Goal: Information Seeking & Learning: Learn about a topic

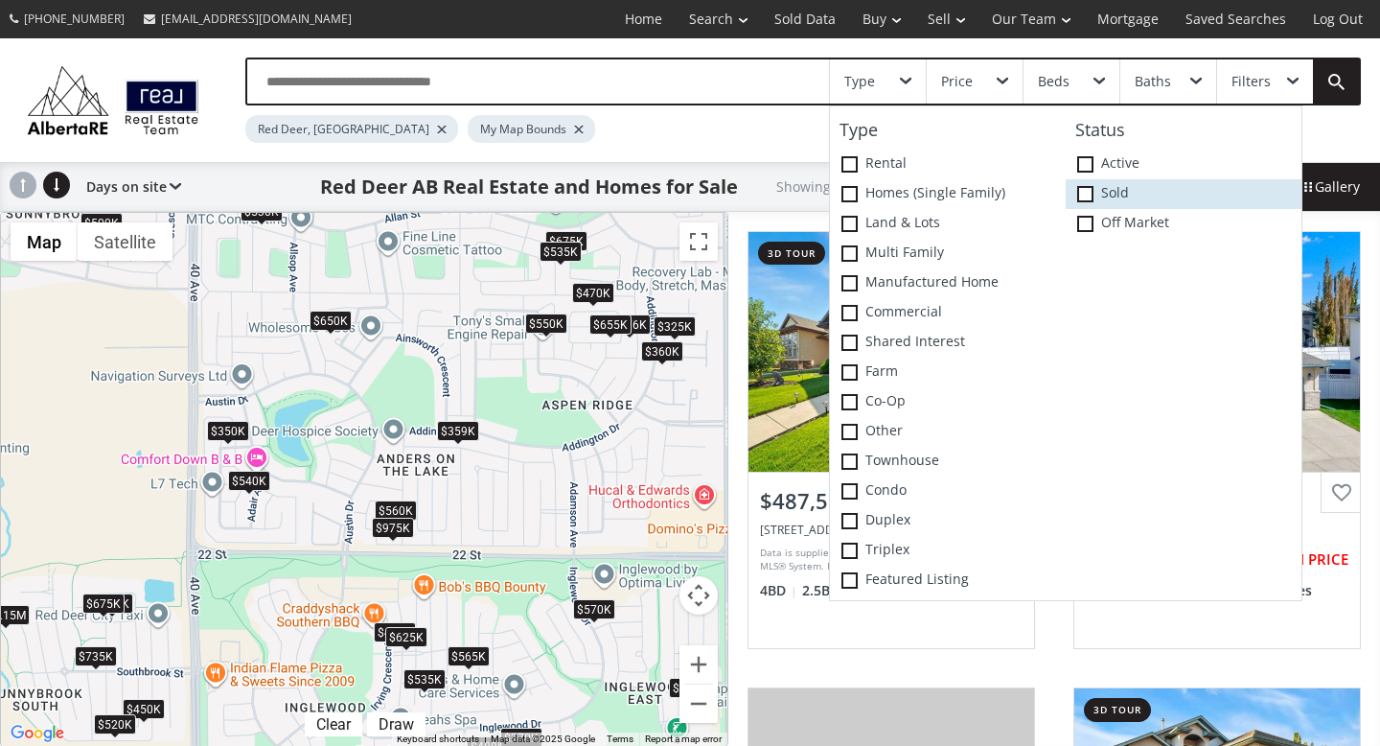
click at [1115, 188] on label "Sold" at bounding box center [1184, 194] width 236 height 30
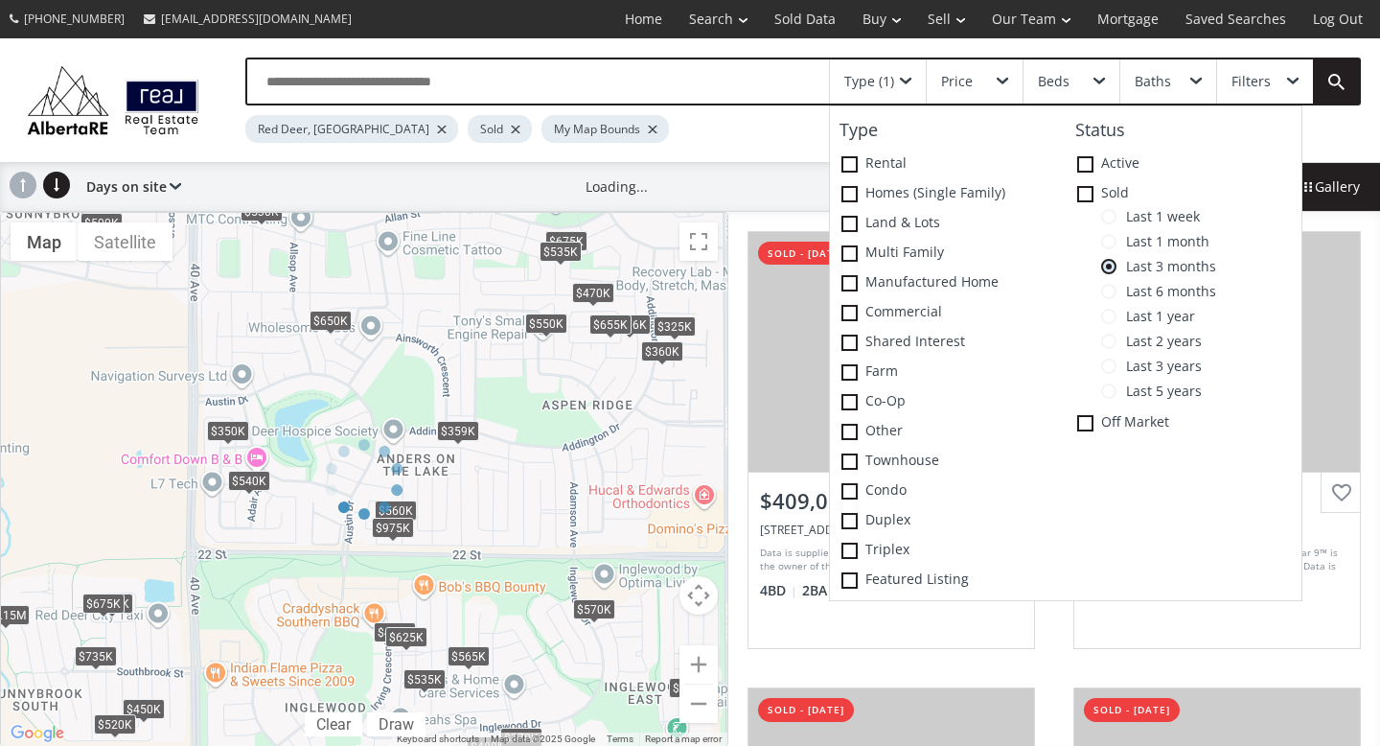
click at [674, 133] on div "Red Deer, [GEOGRAPHIC_DATA] Sold My Map Bounds" at bounding box center [731, 123] width 972 height 37
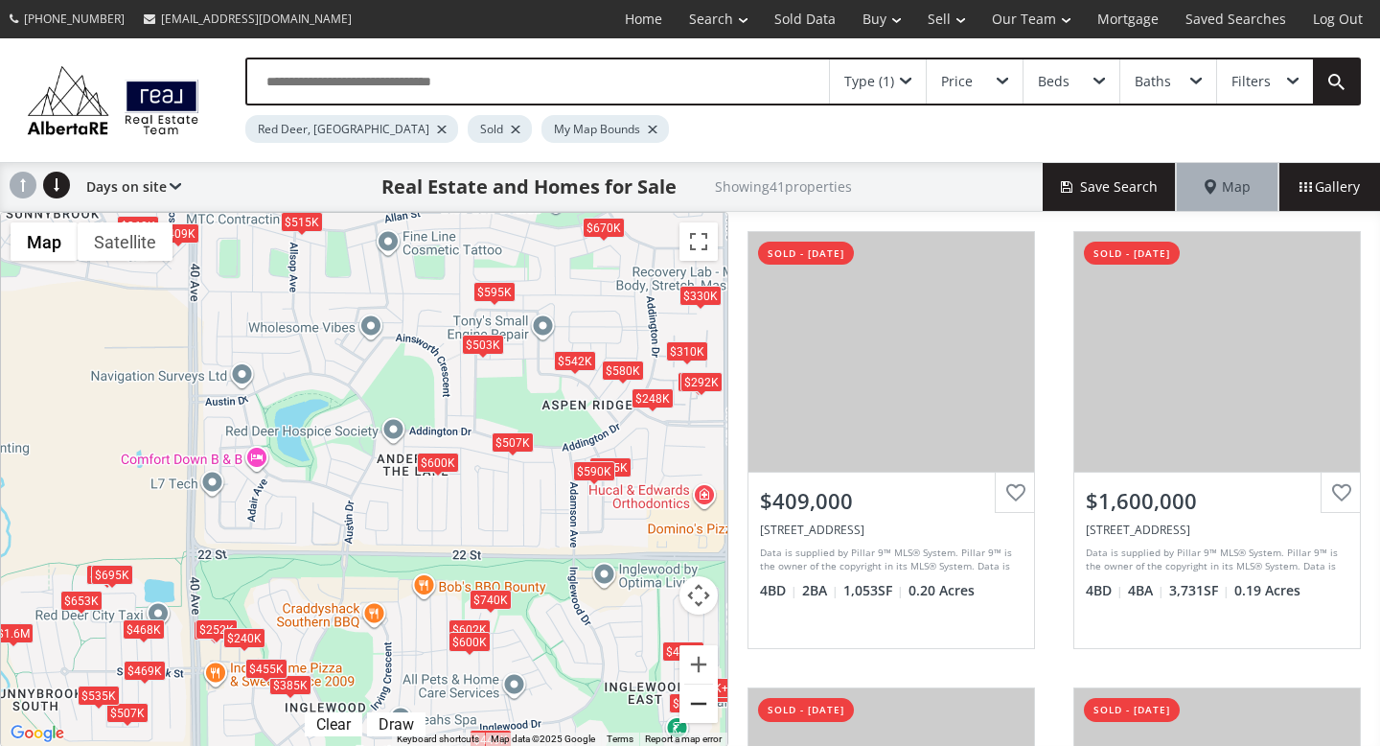
click at [692, 703] on button "Zoom out" at bounding box center [698, 703] width 38 height 38
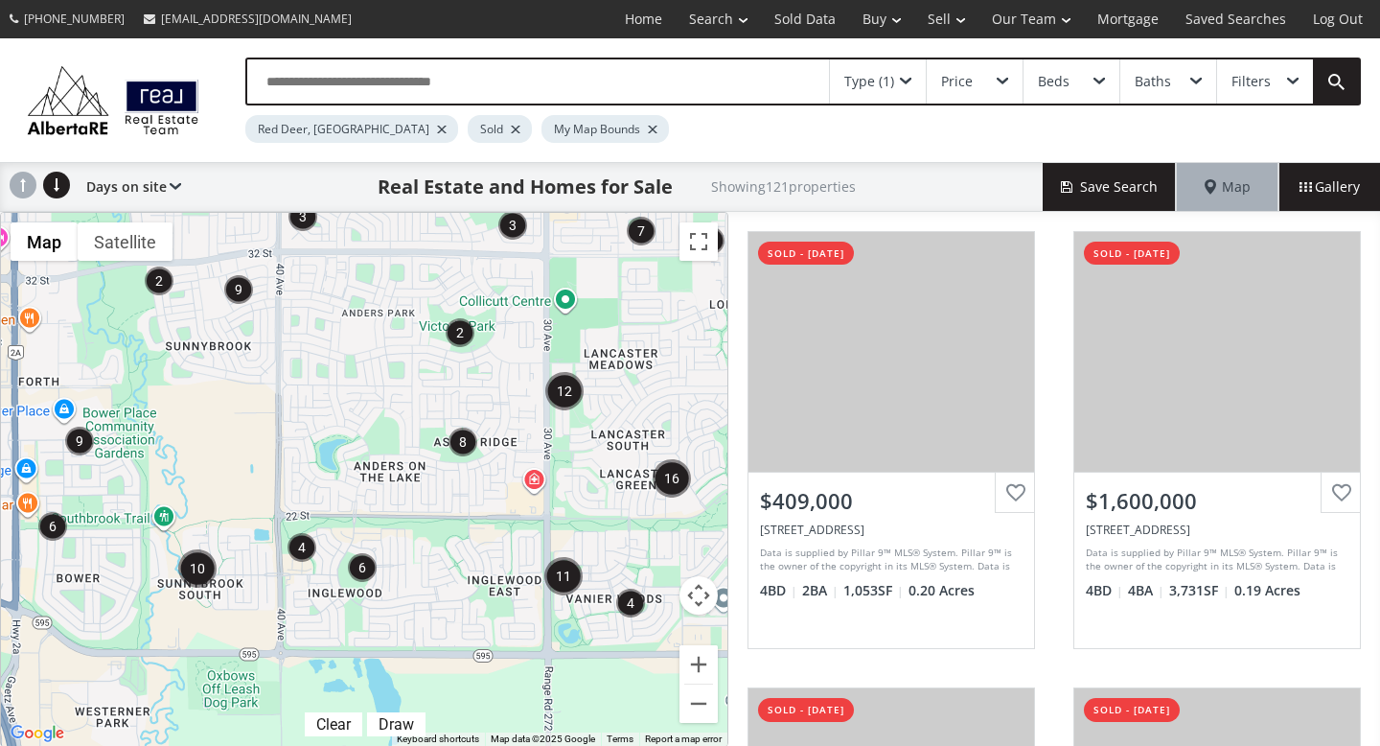
click at [692, 704] on div "← Move left → Move right ↑ Move up ↓ Move down + Zoom in - Zoom out Home Jump l…" at bounding box center [364, 479] width 728 height 535
click at [692, 702] on button "Zoom out" at bounding box center [698, 703] width 38 height 38
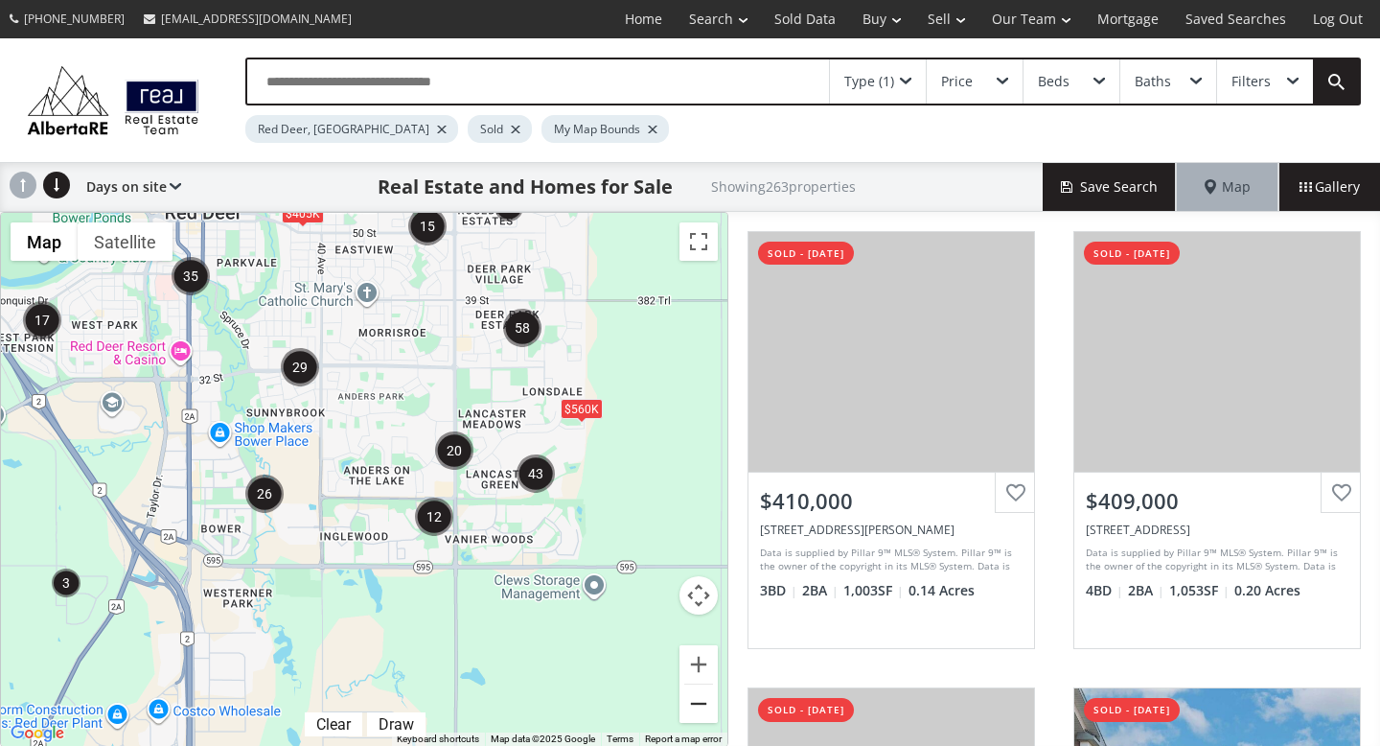
click at [692, 703] on button "Zoom out" at bounding box center [698, 703] width 38 height 38
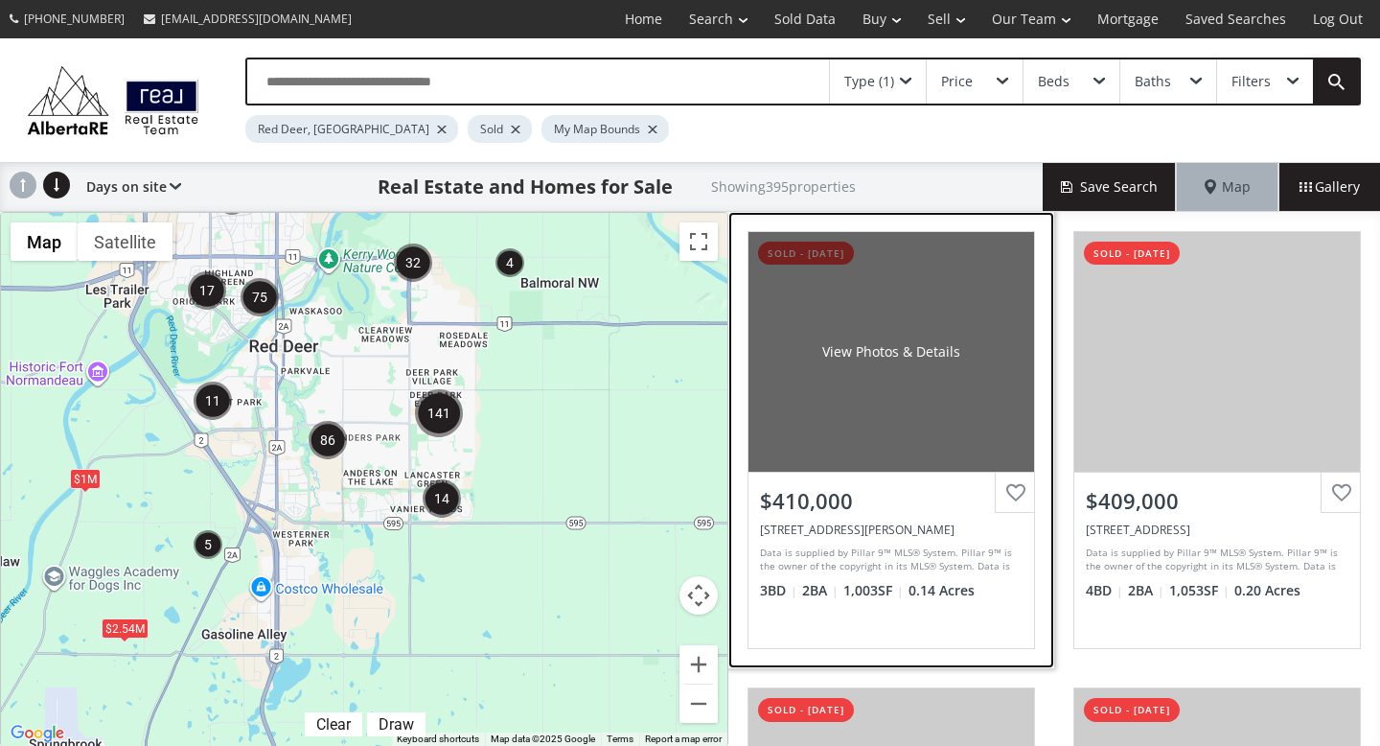
click at [842, 453] on div "View Photos & Details" at bounding box center [892, 352] width 286 height 240
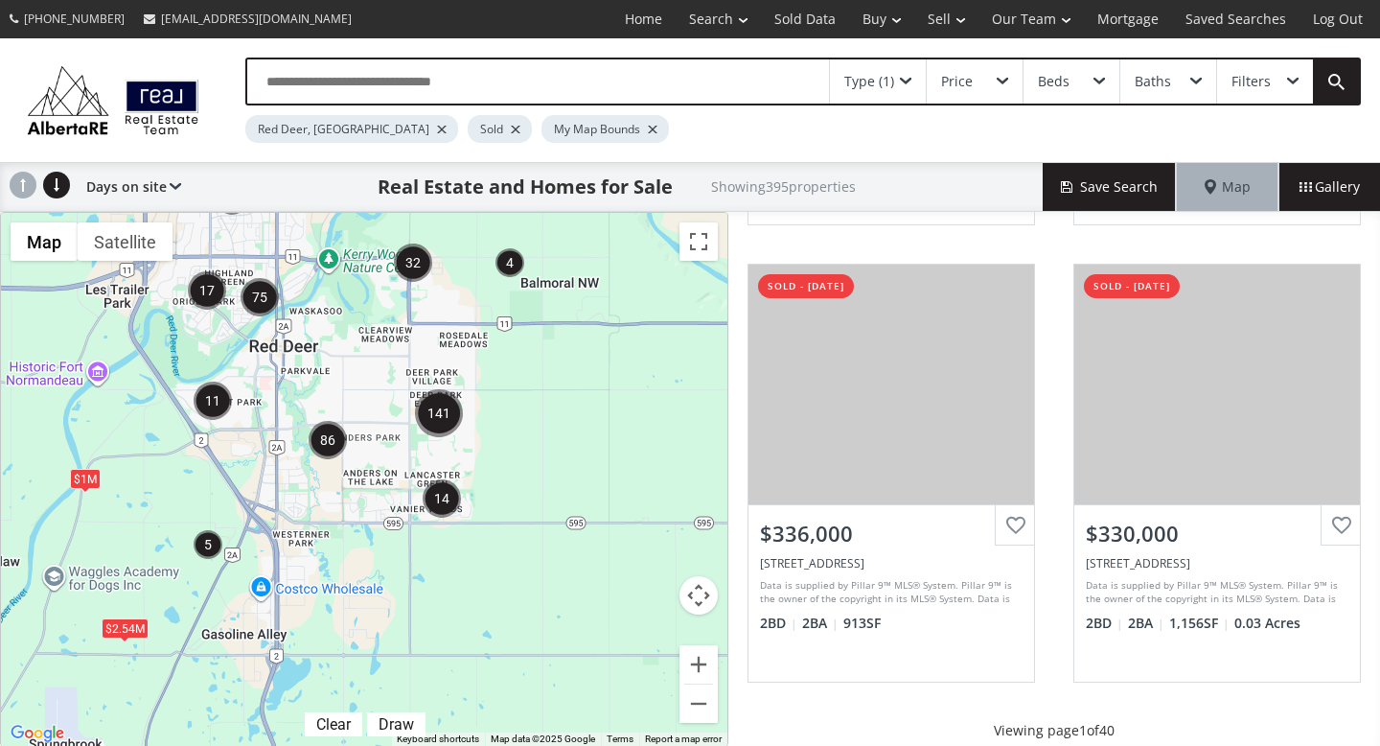
scroll to position [1852, 0]
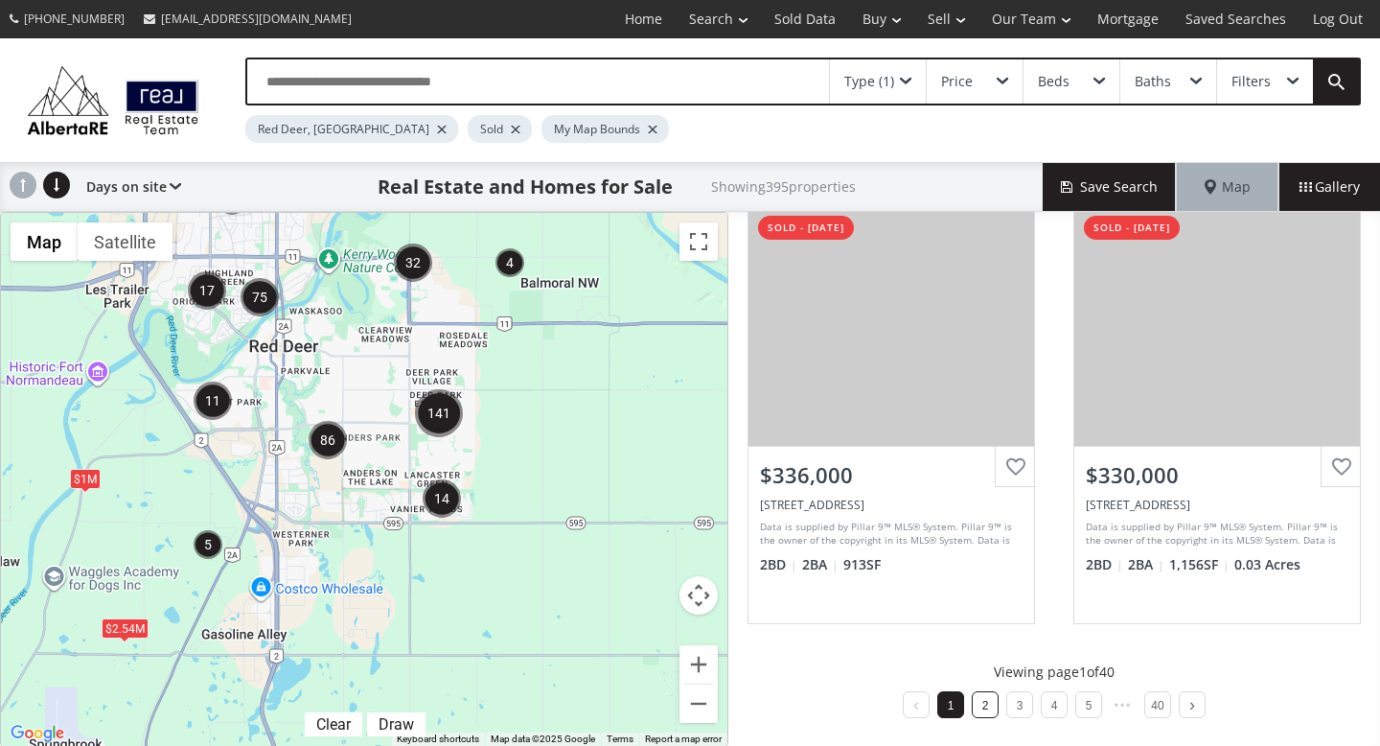
click at [982, 704] on link "2" at bounding box center [985, 705] width 7 height 13
click at [1016, 695] on li "3" at bounding box center [1019, 704] width 27 height 27
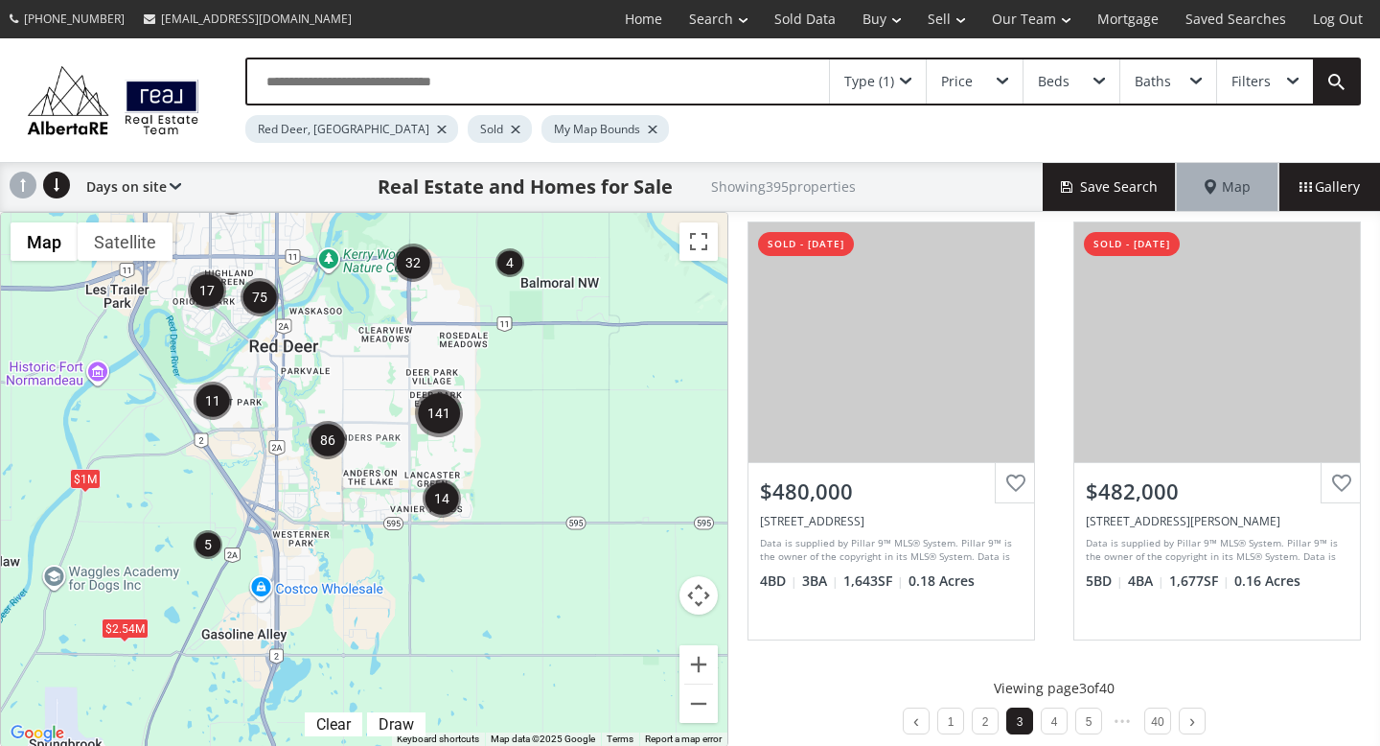
scroll to position [1844, 0]
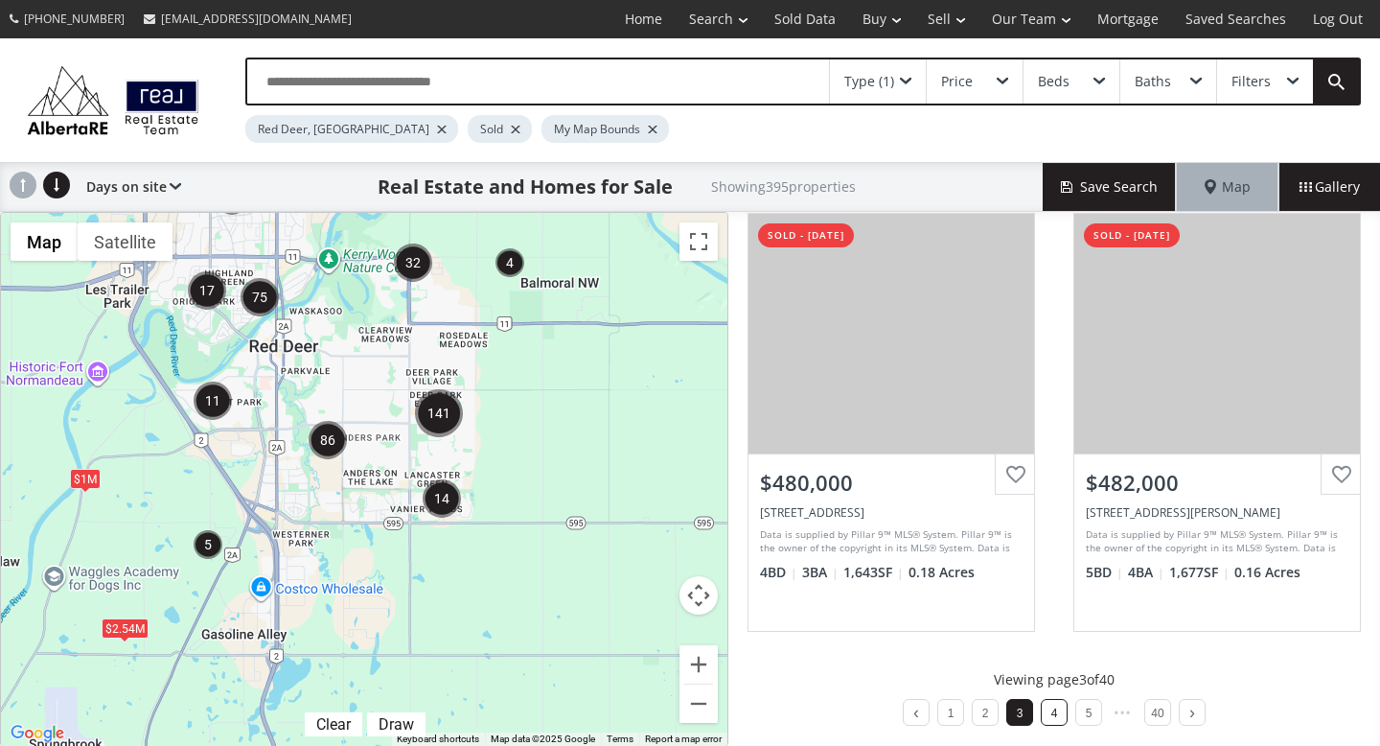
click at [1049, 711] on li "4" at bounding box center [1054, 712] width 27 height 27
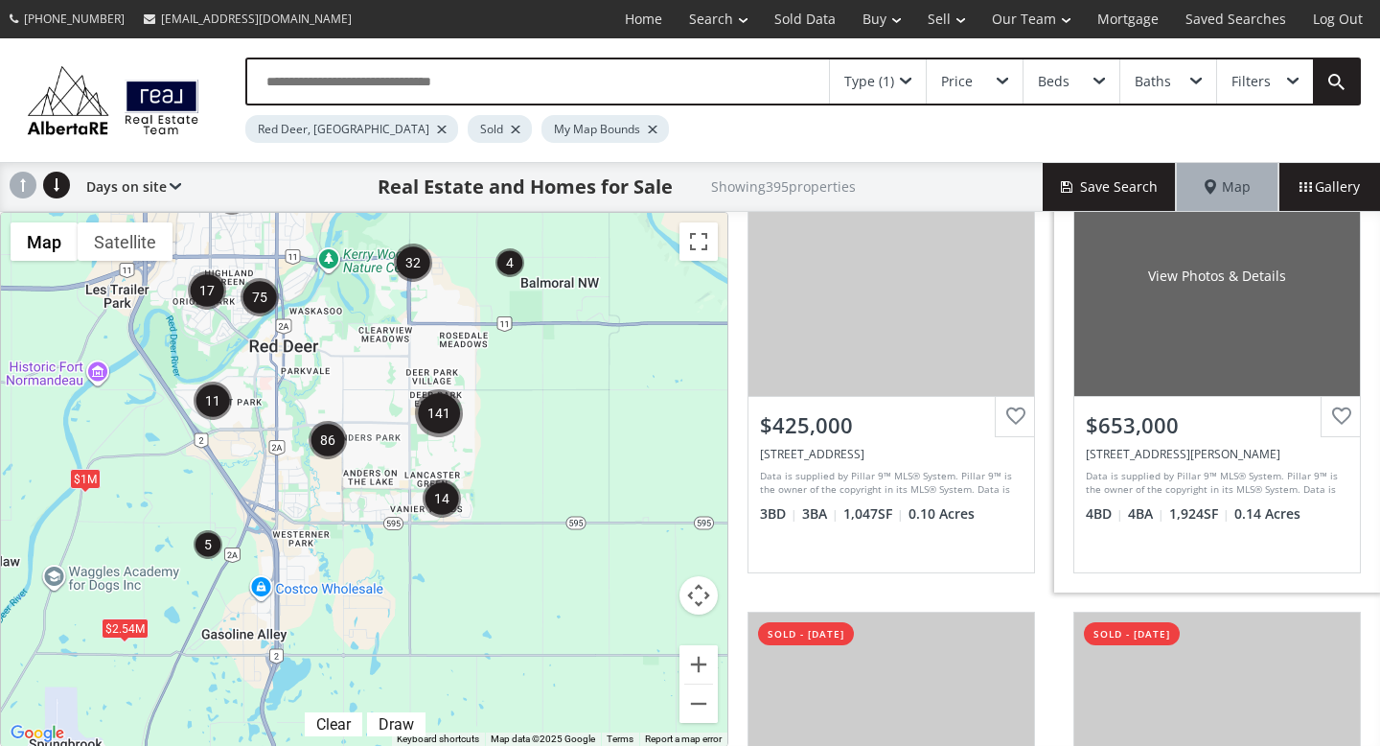
scroll to position [971, 0]
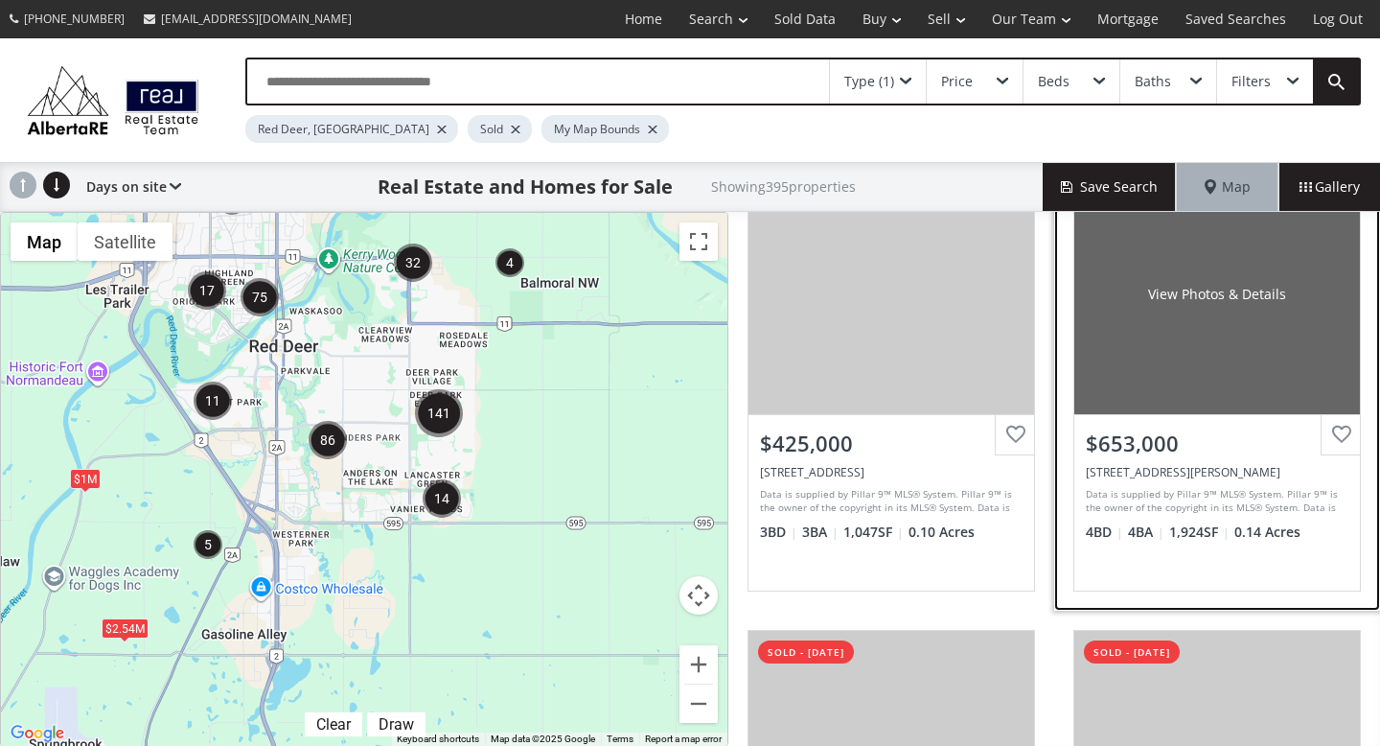
click at [1110, 344] on div "View Photos & Details" at bounding box center [1217, 294] width 286 height 240
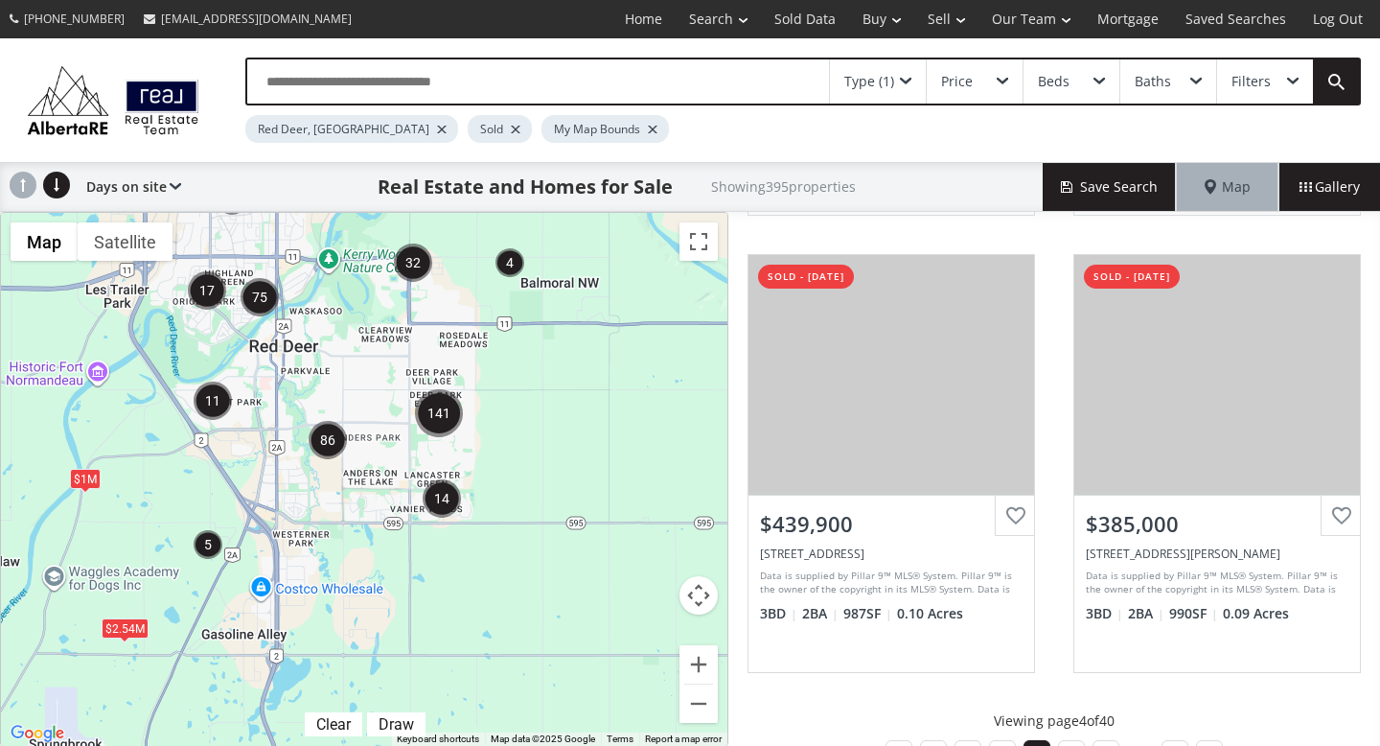
scroll to position [1852, 0]
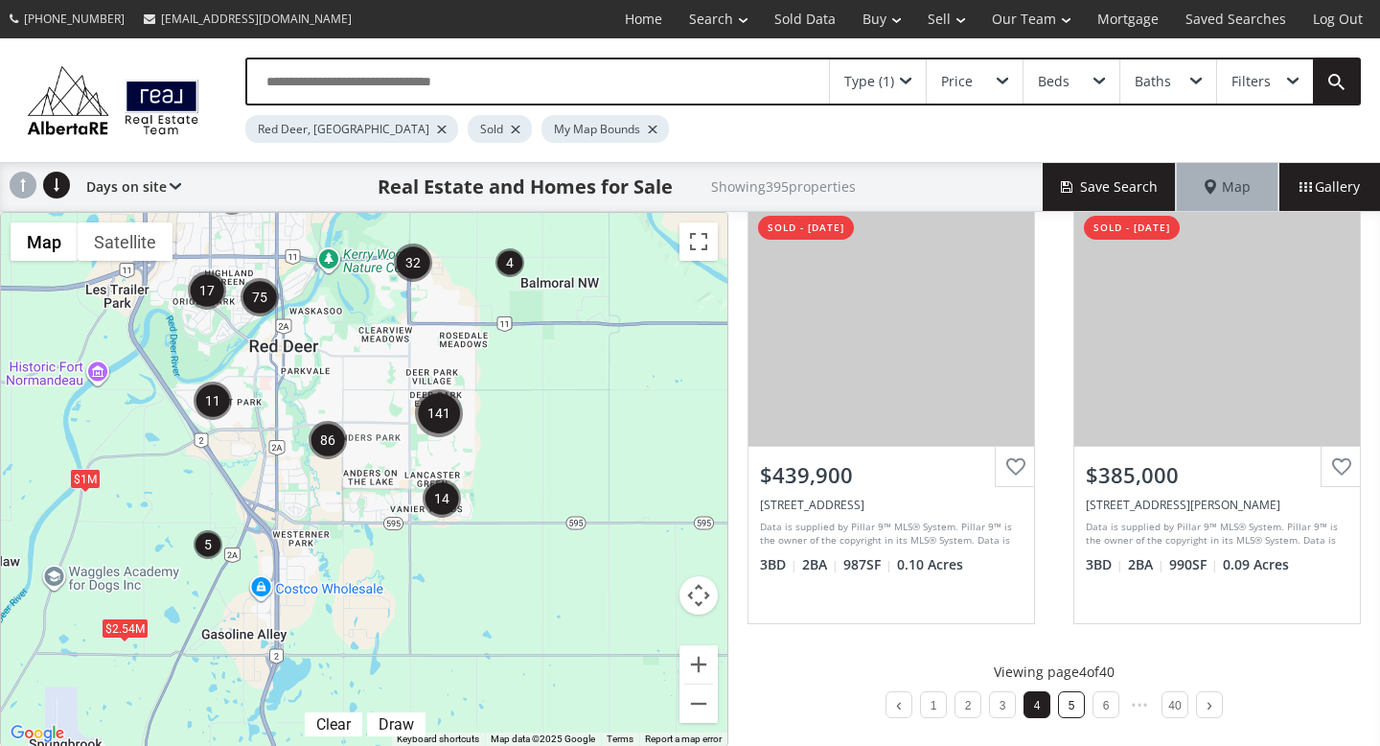
click at [1071, 705] on link "5" at bounding box center [1072, 705] width 7 height 13
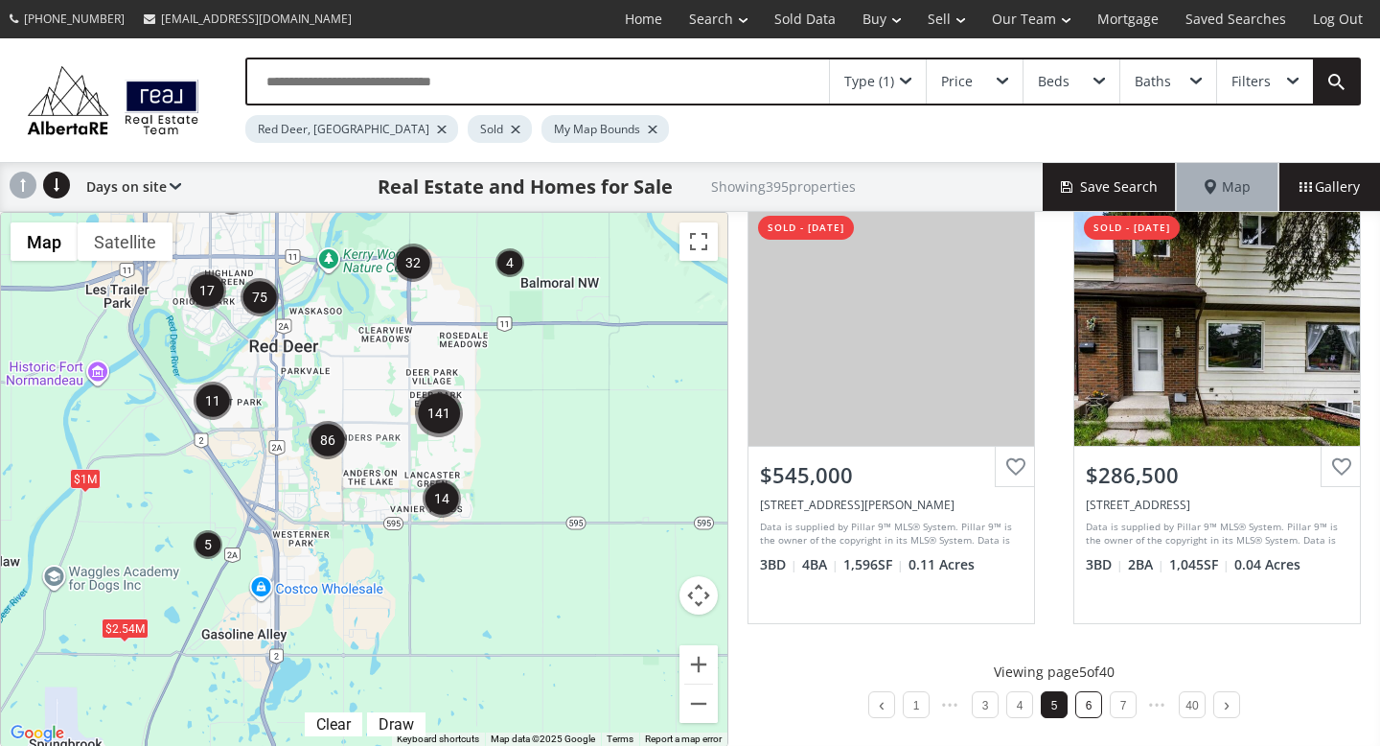
click at [1080, 700] on li "6" at bounding box center [1088, 704] width 27 height 27
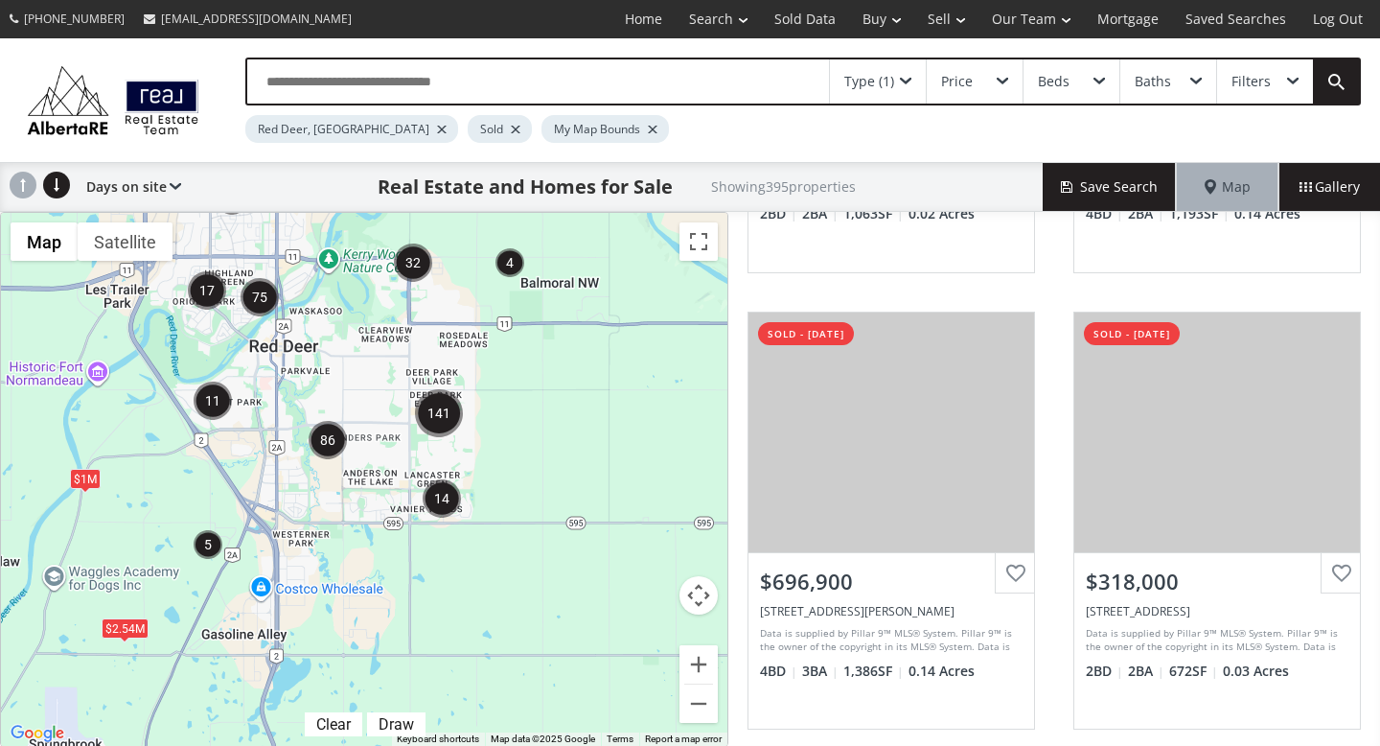
scroll to position [1519, 0]
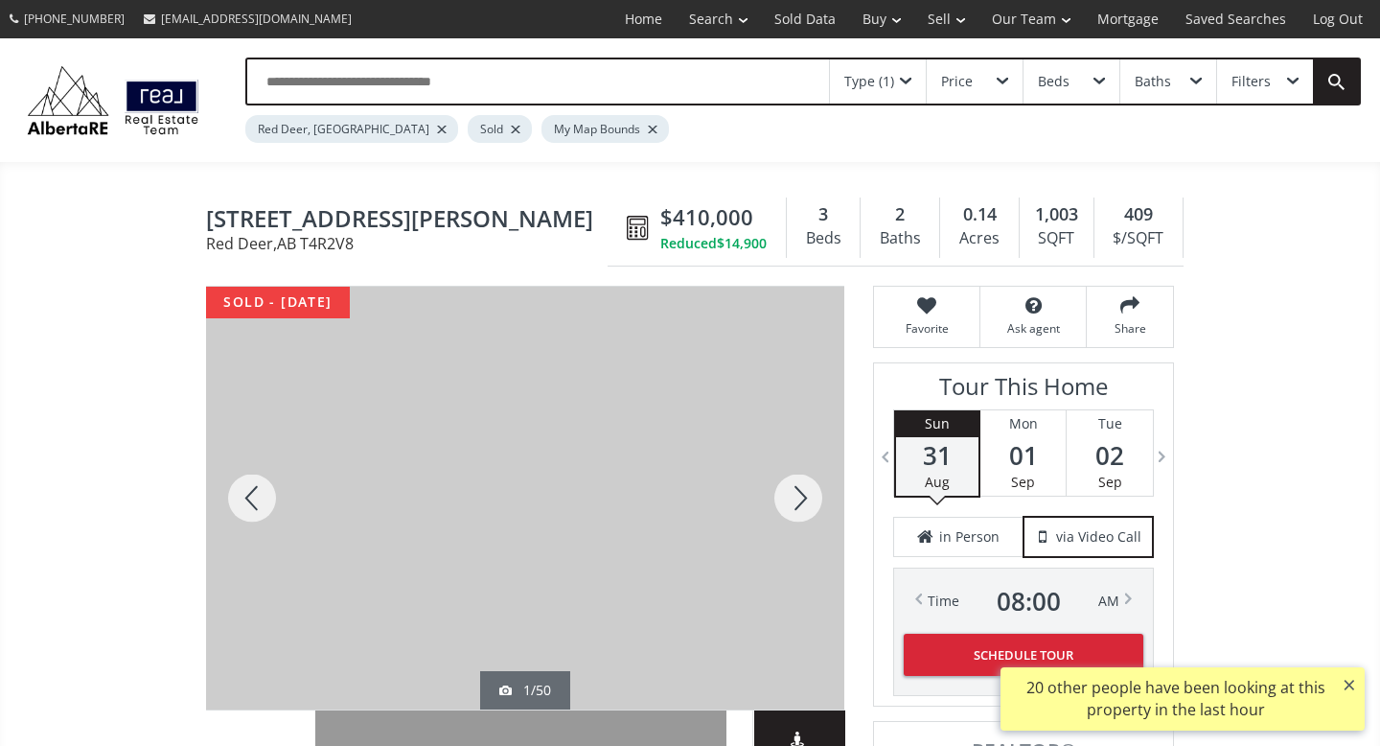
click at [809, 499] on div at bounding box center [798, 498] width 92 height 423
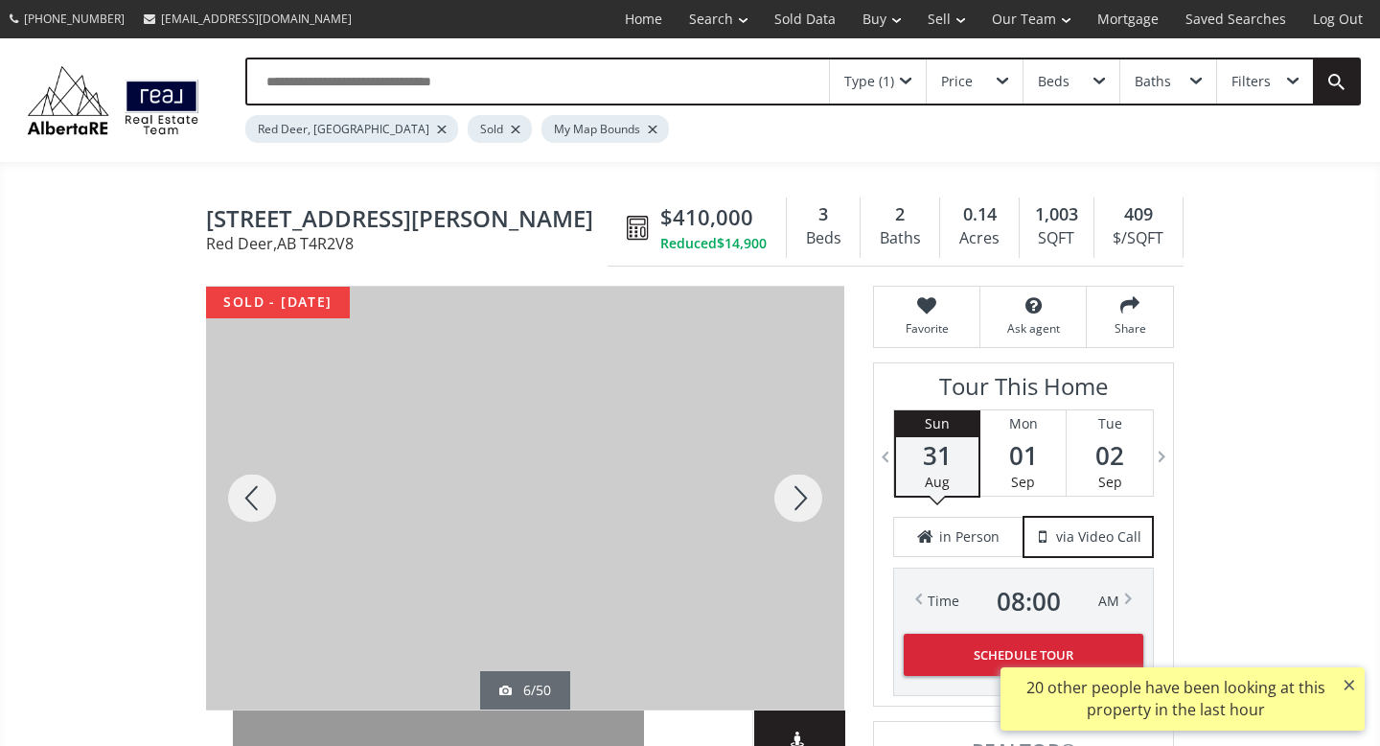
click at [809, 499] on div at bounding box center [798, 498] width 92 height 423
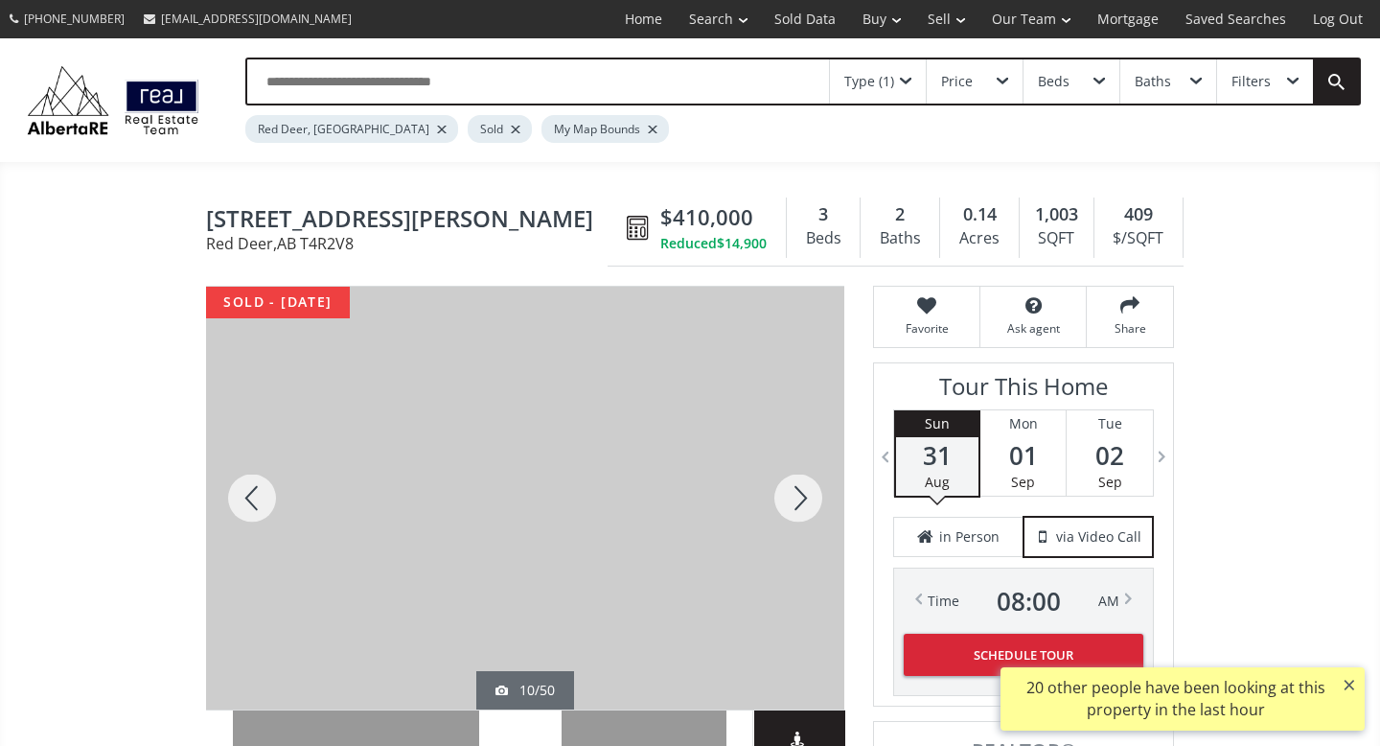
click at [809, 499] on div at bounding box center [798, 498] width 92 height 423
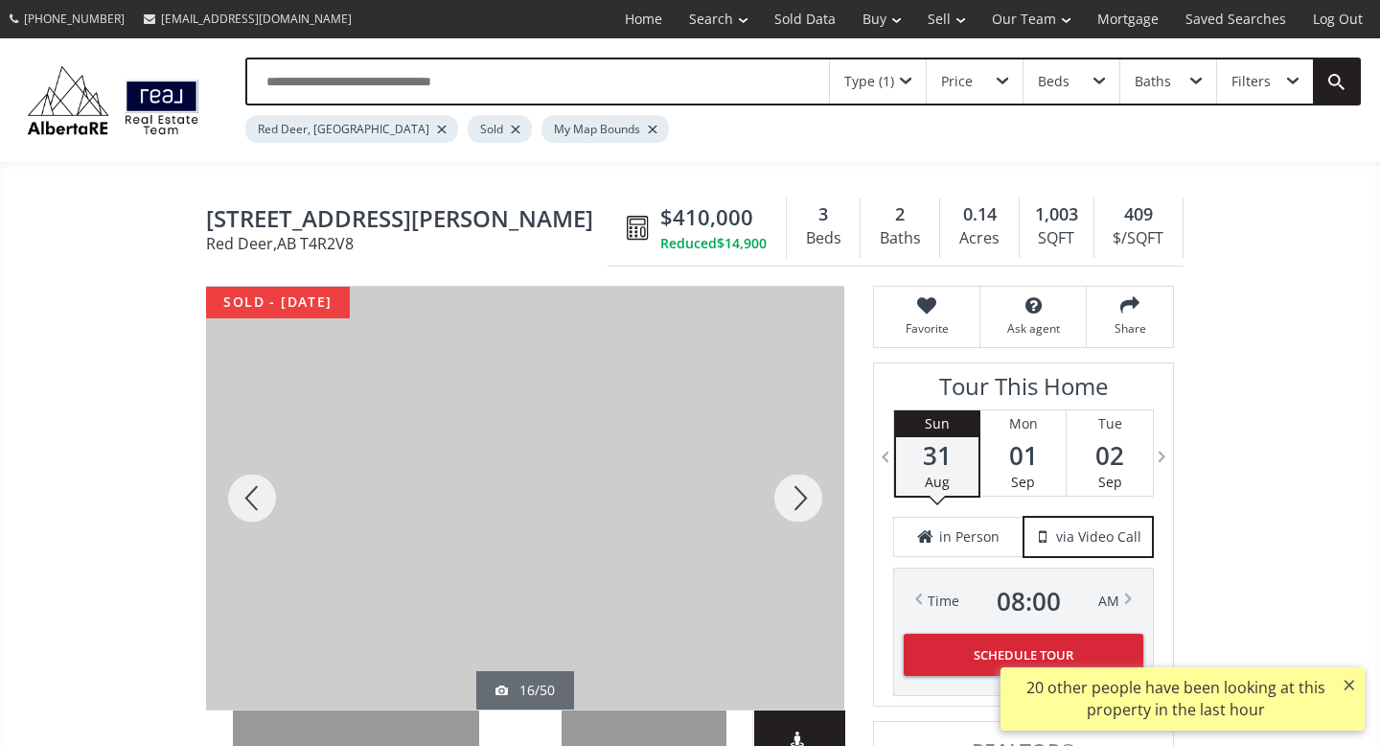
click at [809, 499] on div at bounding box center [798, 498] width 92 height 423
click at [809, 500] on div at bounding box center [798, 498] width 92 height 423
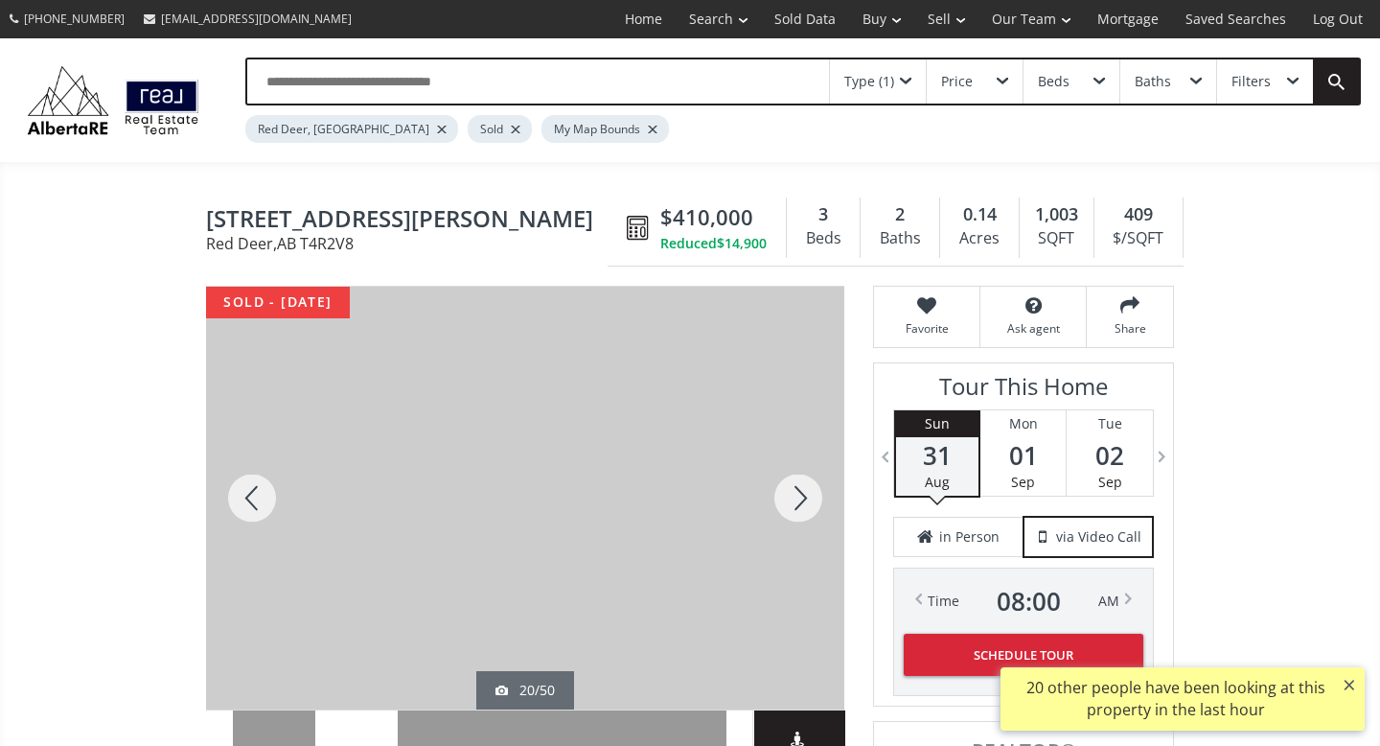
click at [809, 500] on div at bounding box center [798, 498] width 92 height 423
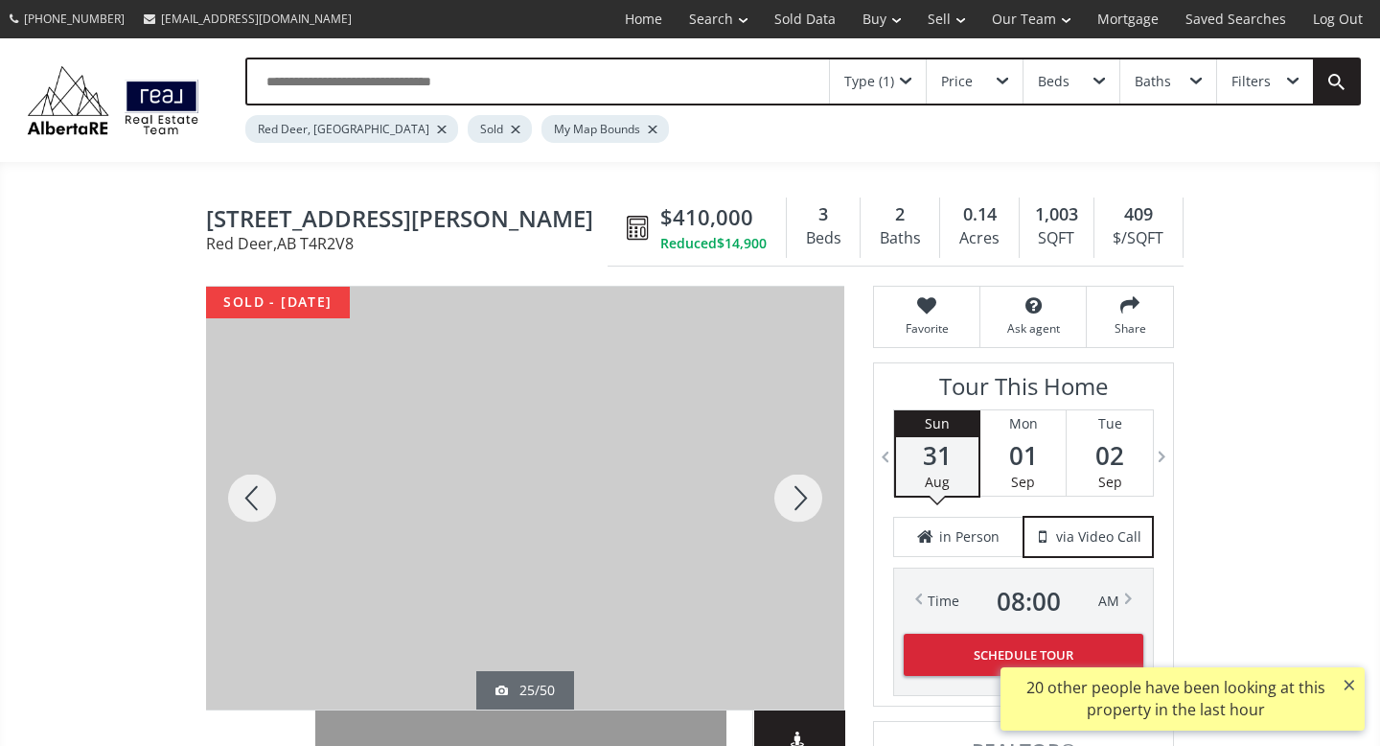
click at [809, 500] on div at bounding box center [798, 498] width 92 height 423
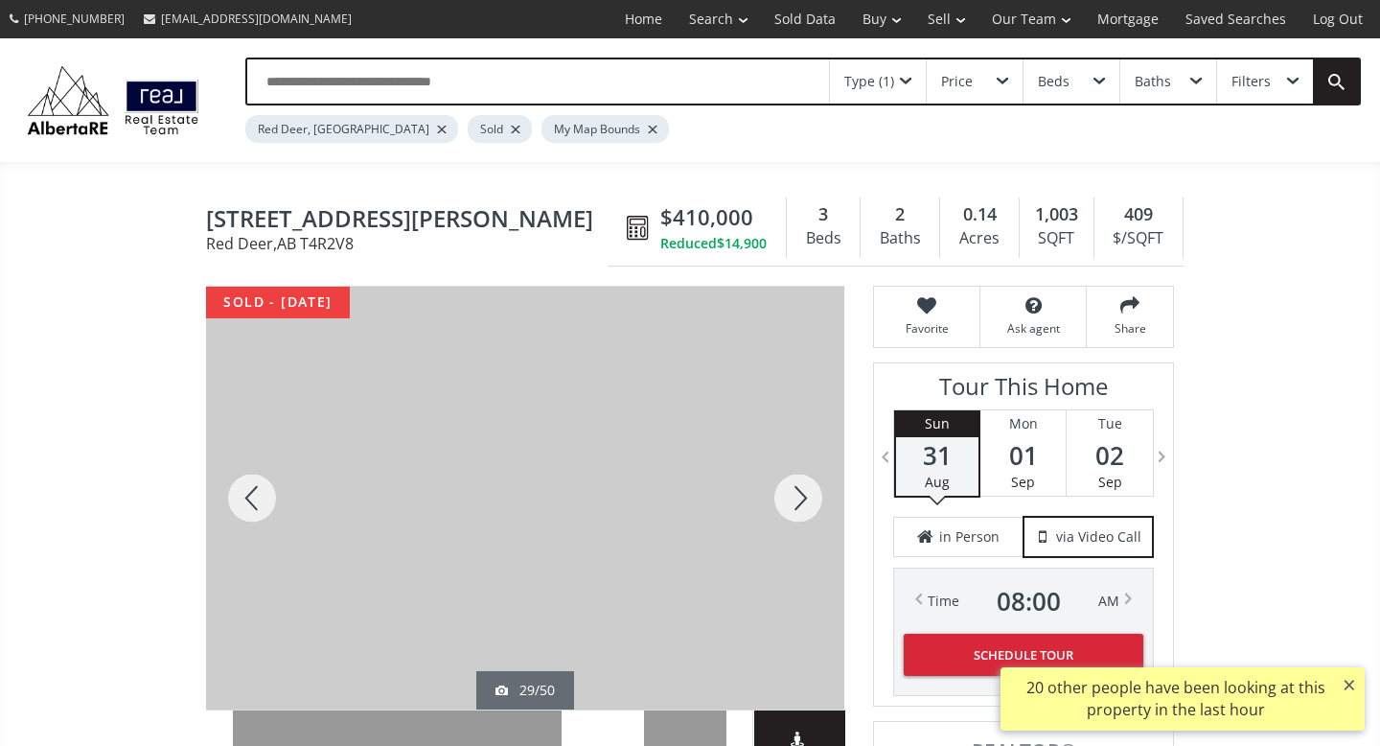
click at [809, 500] on div at bounding box center [798, 498] width 92 height 423
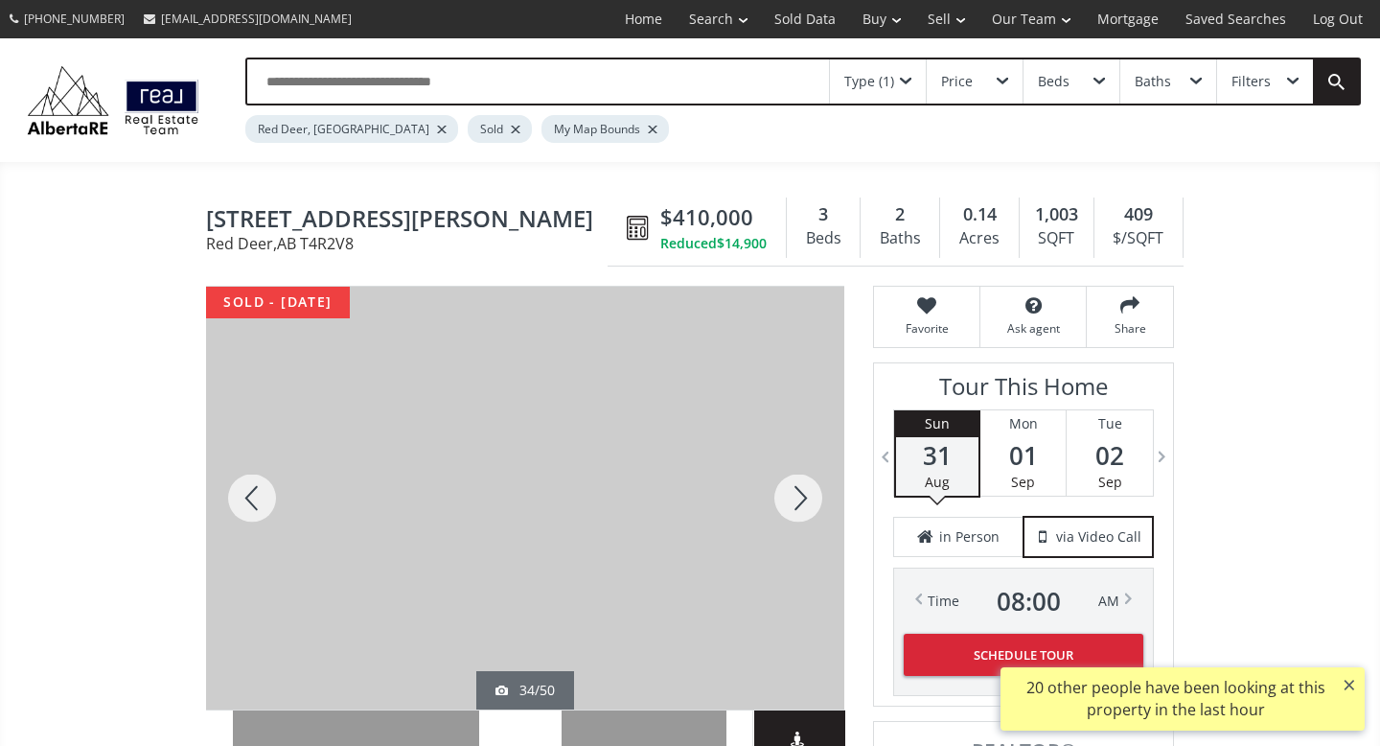
click at [809, 500] on div at bounding box center [798, 498] width 92 height 423
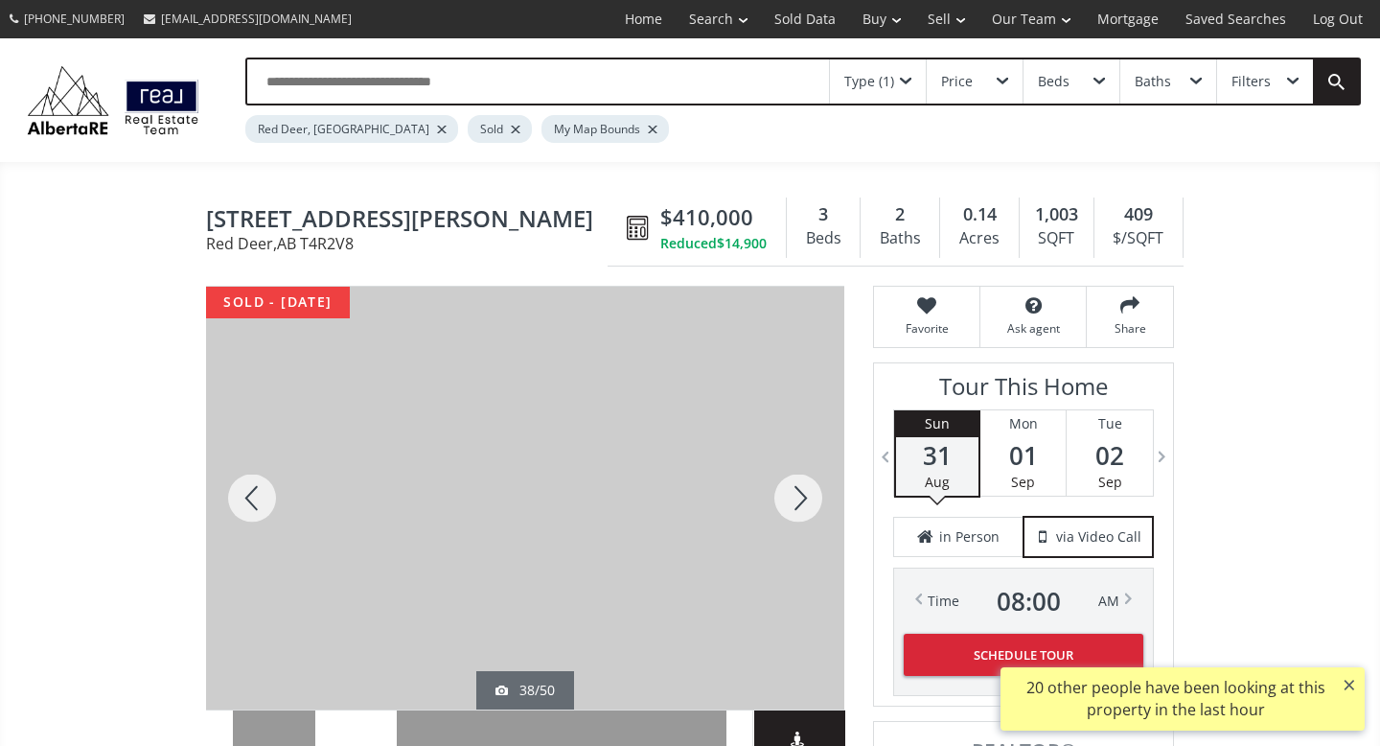
click at [809, 500] on div at bounding box center [798, 498] width 92 height 423
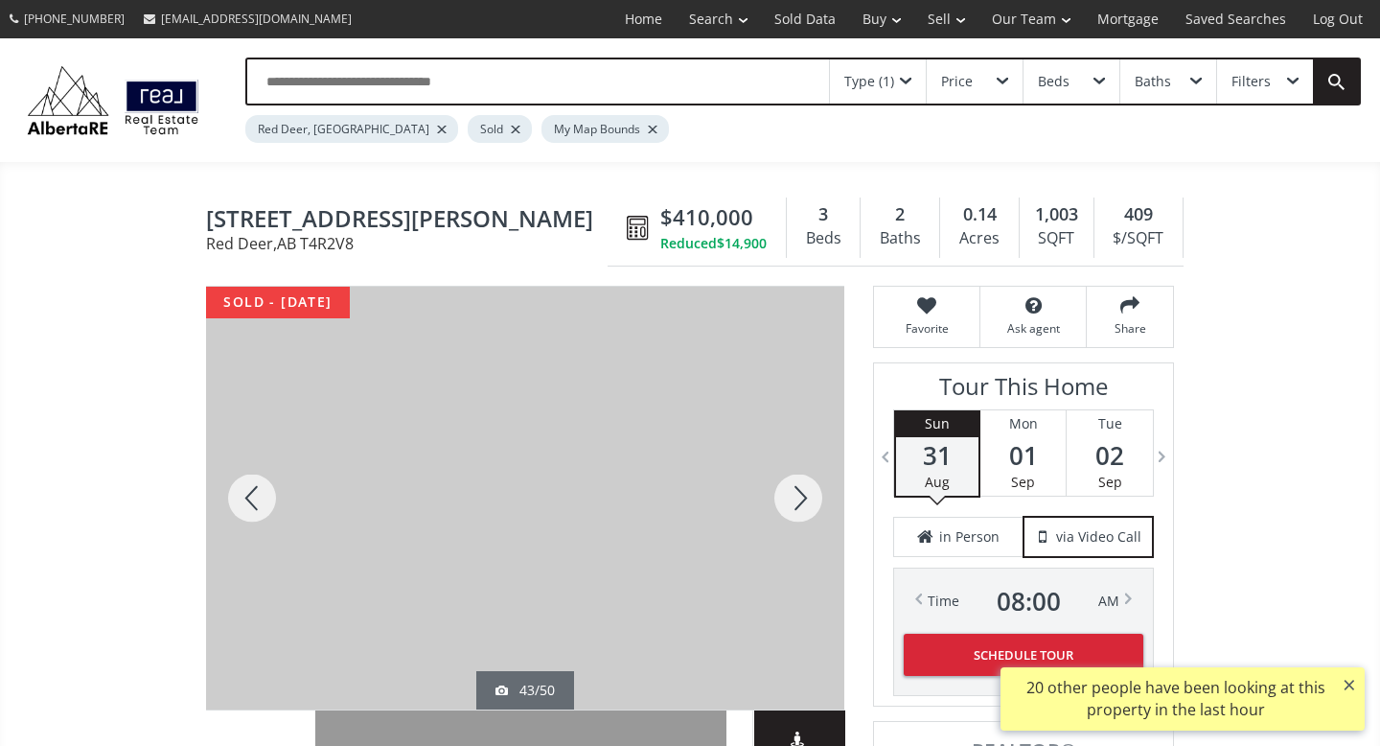
click at [809, 500] on div at bounding box center [798, 498] width 92 height 423
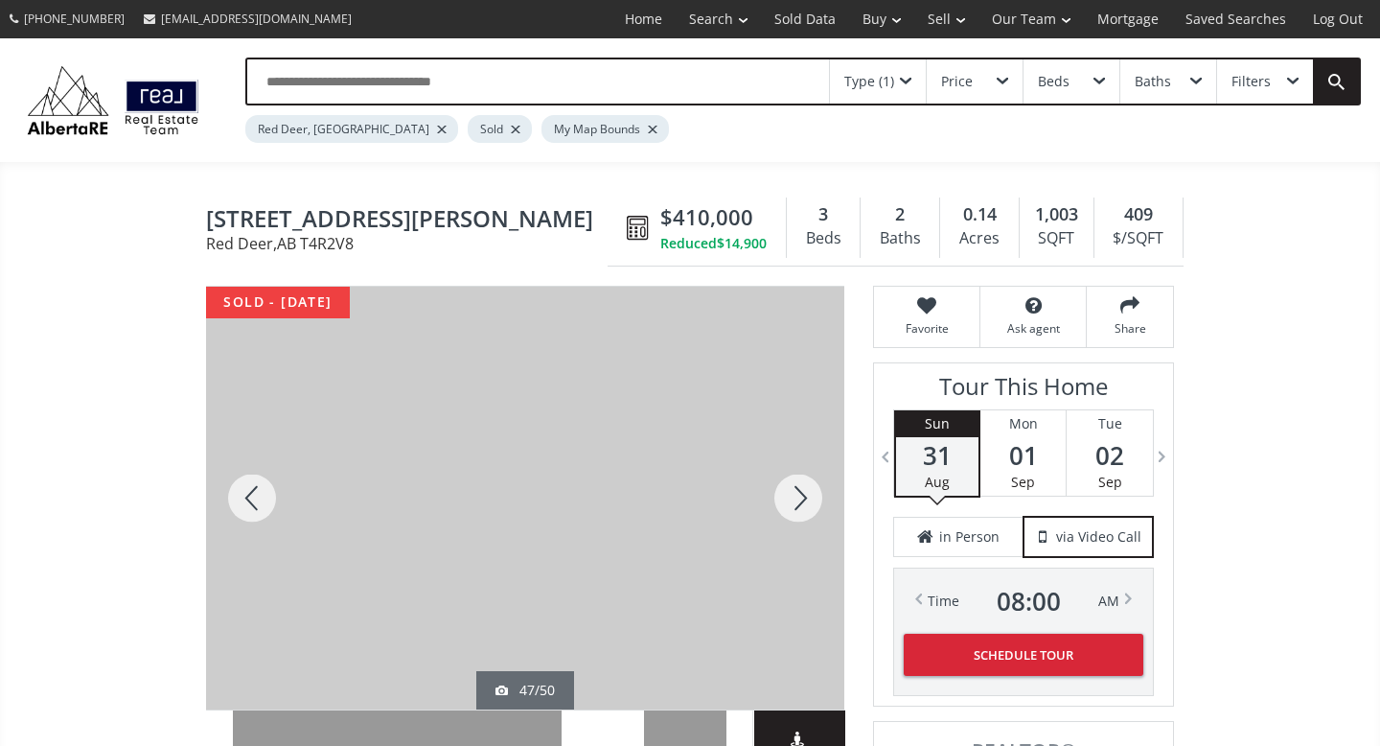
click at [810, 502] on div at bounding box center [798, 498] width 92 height 423
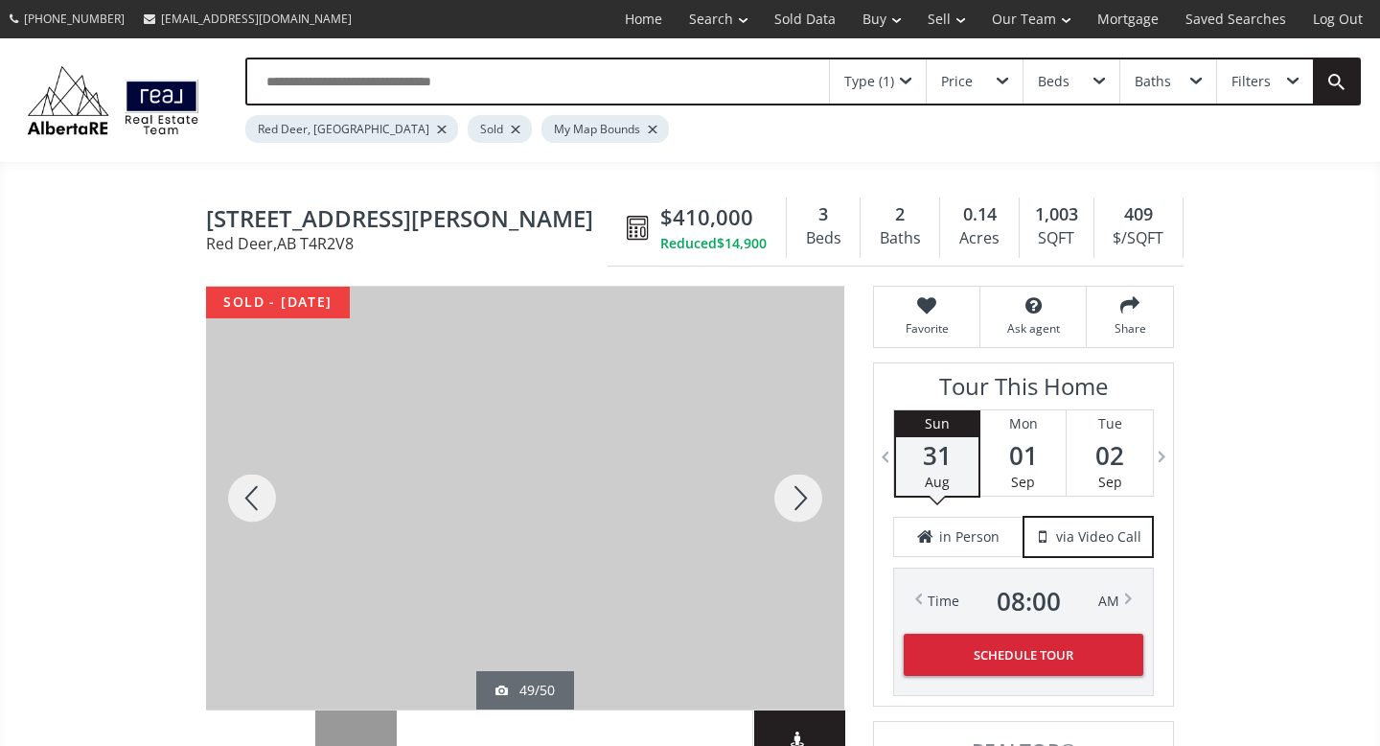
click at [810, 502] on div at bounding box center [798, 498] width 92 height 423
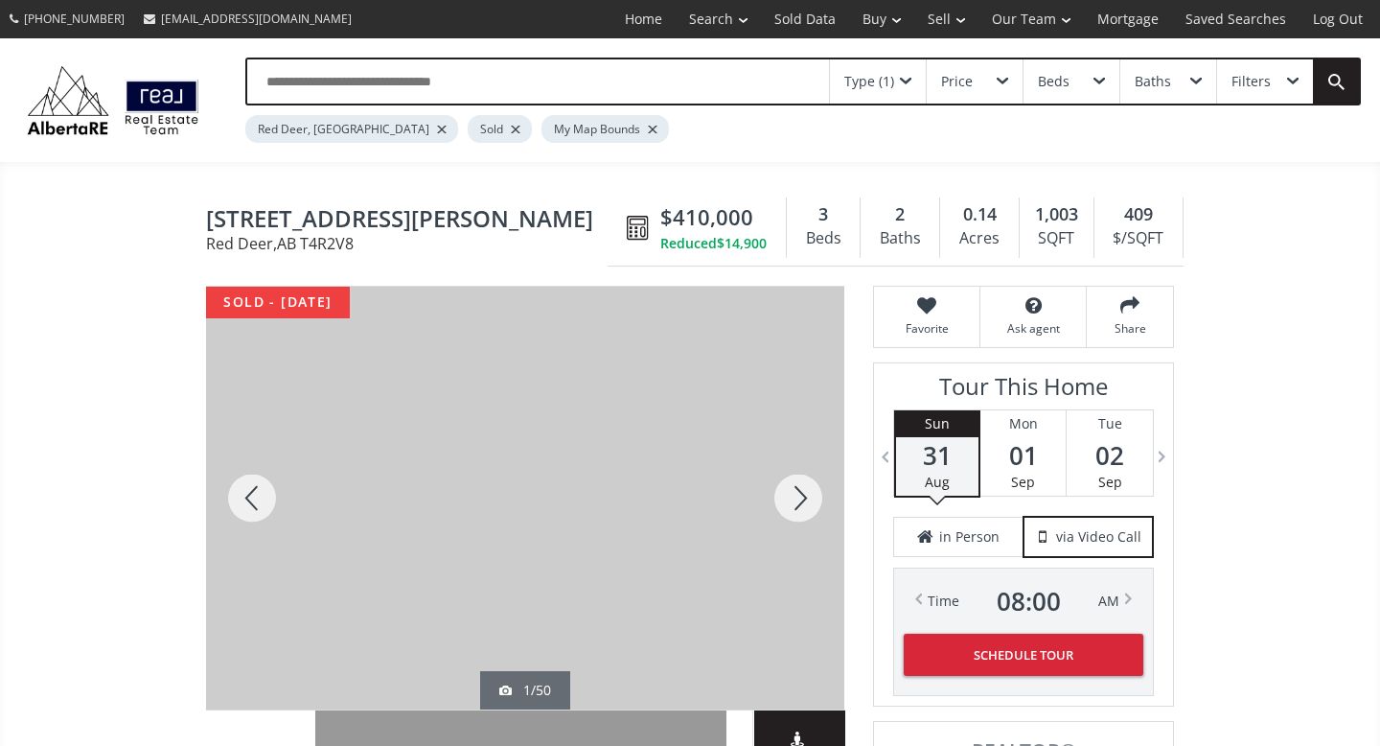
click at [810, 504] on div at bounding box center [798, 498] width 92 height 423
